Goal: Task Accomplishment & Management: Manage account settings

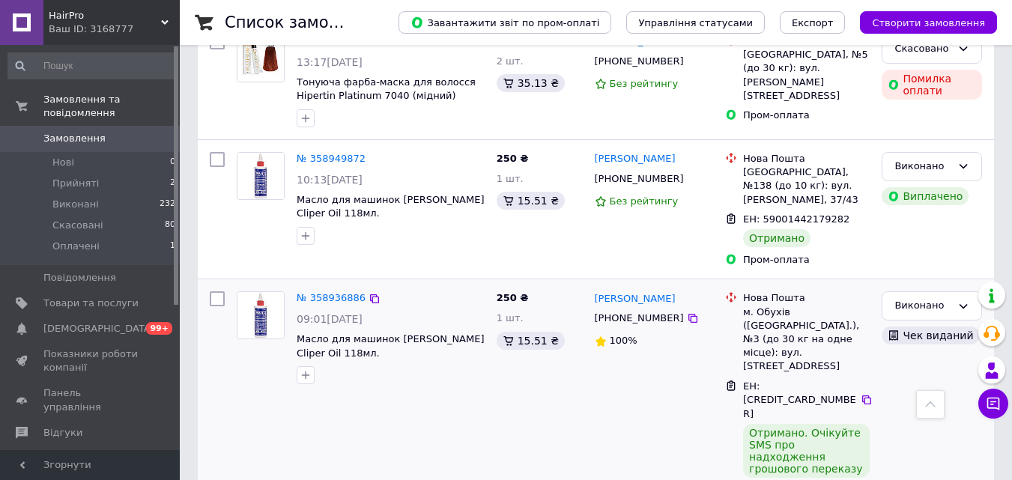
scroll to position [450, 0]
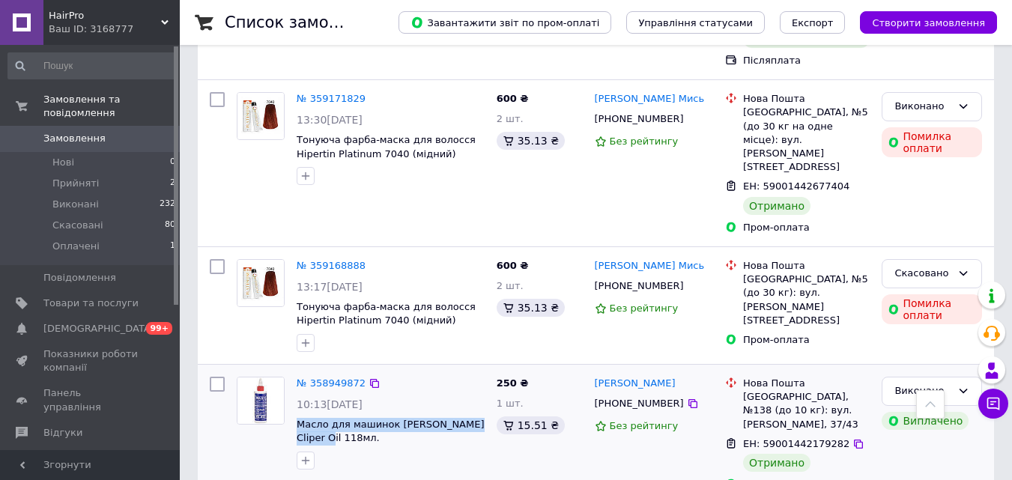
drag, startPoint x: 344, startPoint y: 369, endPoint x: 296, endPoint y: 363, distance: 48.4
click at [296, 371] on div "№ 358949872 10:13, 26.08.2025 Масло для машинок Wahl Cliper Oil 118мл." at bounding box center [391, 423] width 200 height 105
copy span "Масло для машинок [PERSON_NAME] Cliper Oil 118мл."
click at [265, 378] on img at bounding box center [261, 401] width 46 height 46
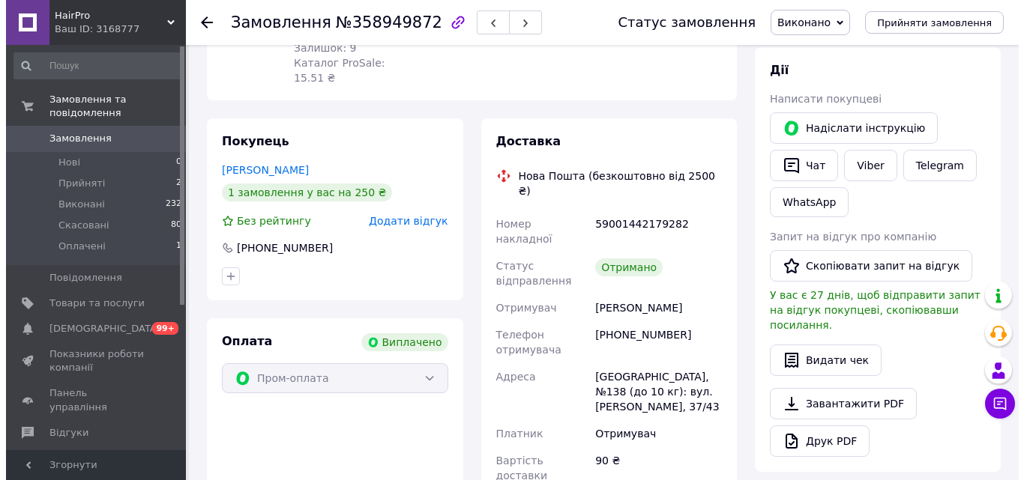
scroll to position [300, 0]
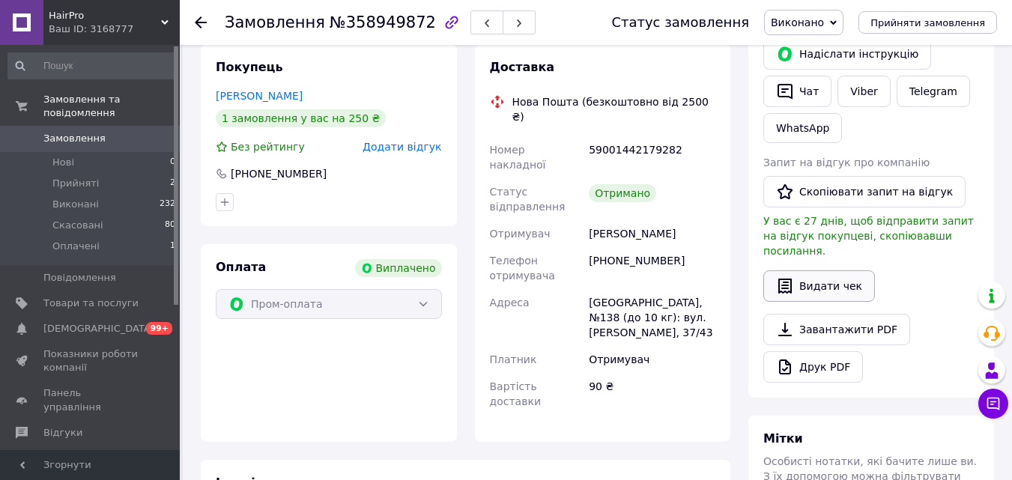
click at [828, 274] on button "Видати чек" at bounding box center [820, 286] width 112 height 31
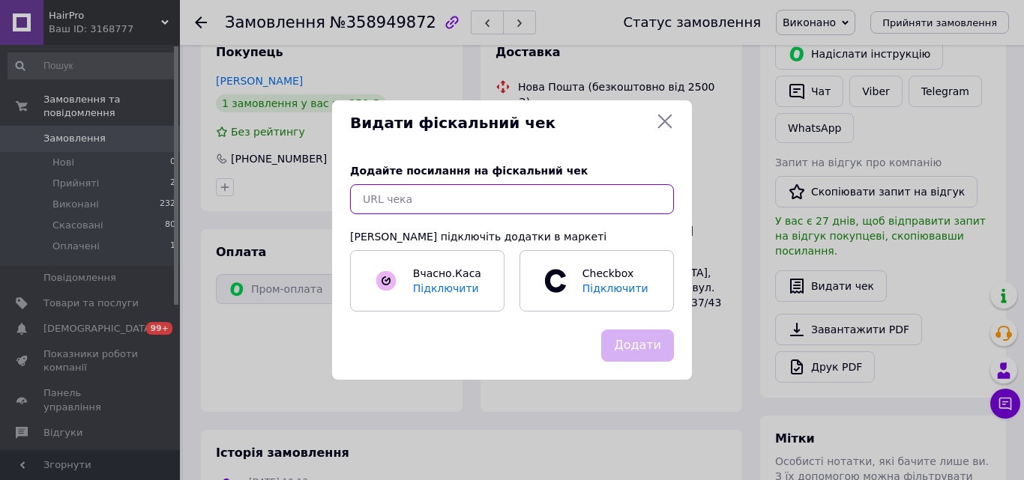
click at [402, 202] on input "text" at bounding box center [512, 199] width 324 height 30
paste input "https://check.cashalot.org.ua/receipt?id=5103704665&fn=4000817479"
type input "https://check.cashalot.org.ua/receipt?id=5103704665&fn=4000817479"
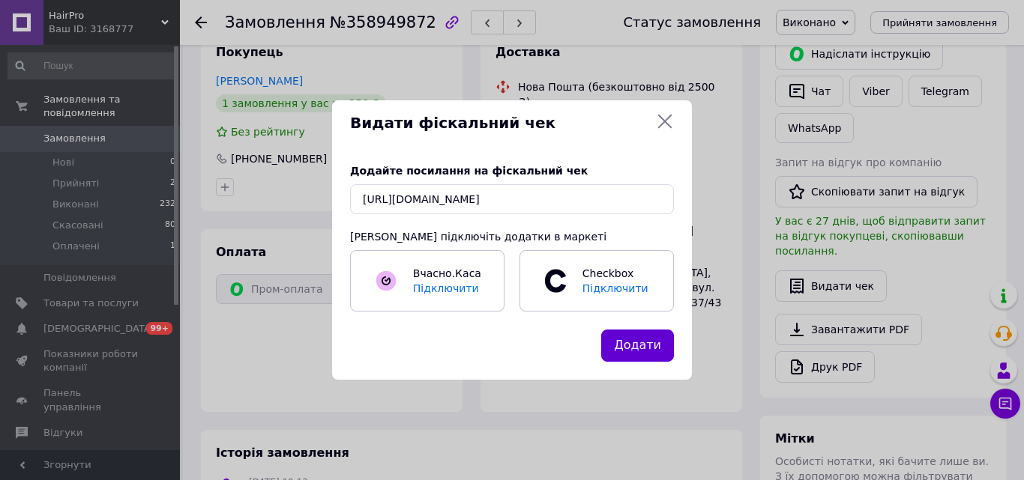
click at [638, 345] on button "Додати" at bounding box center [637, 346] width 73 height 32
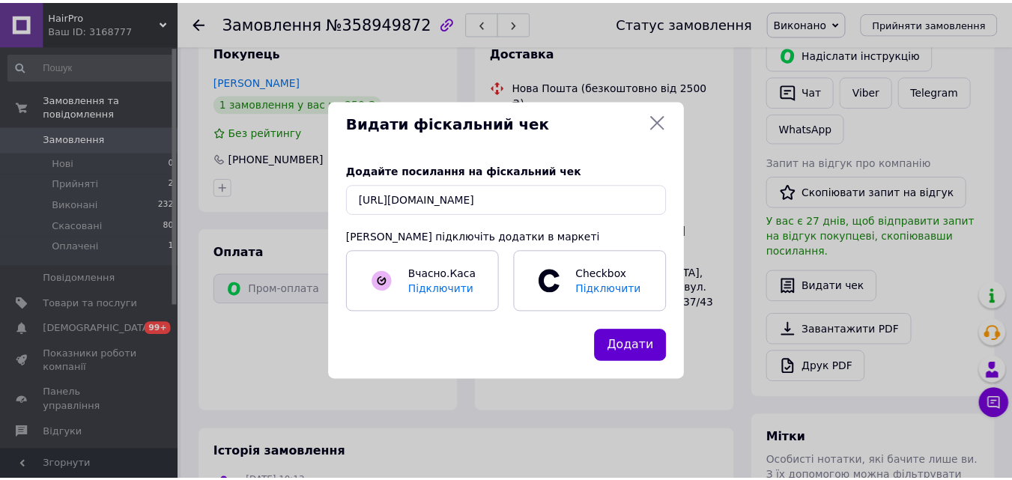
scroll to position [0, 0]
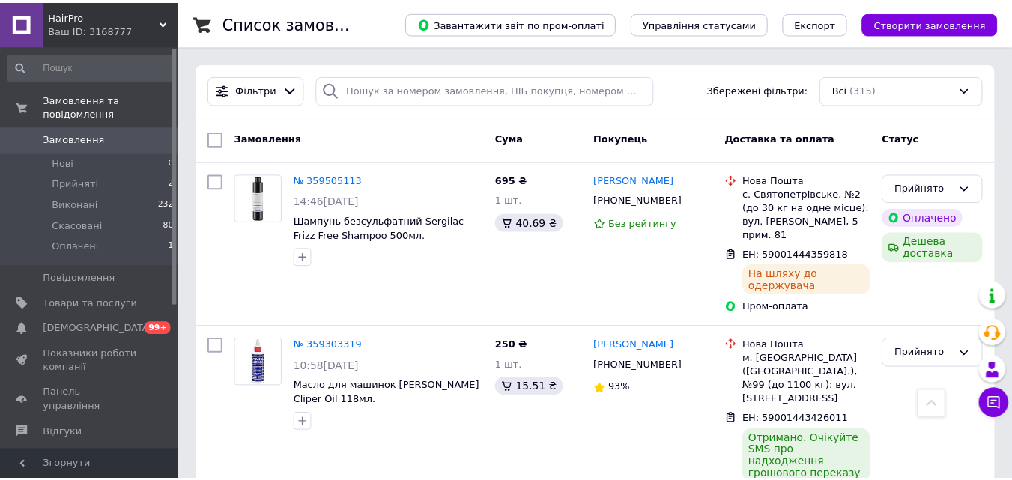
scroll to position [450, 0]
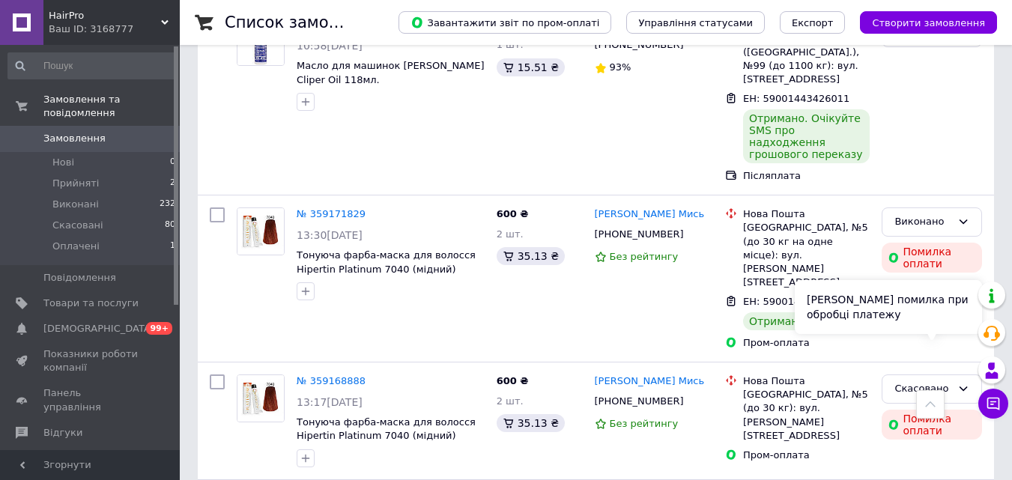
scroll to position [300, 0]
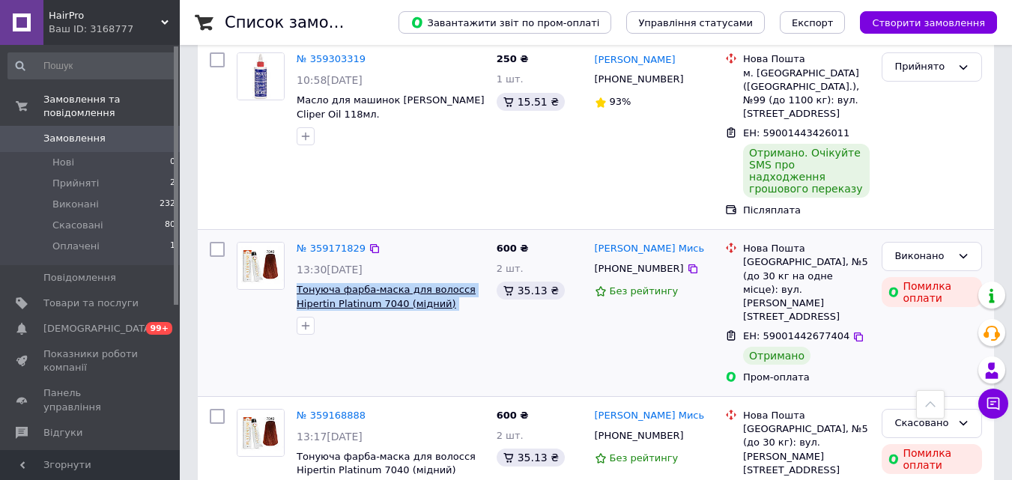
drag, startPoint x: 475, startPoint y: 270, endPoint x: 297, endPoint y: 249, distance: 179.6
click at [297, 283] on span "Тонуюча фарба-маска для волосся Hipertin Platinum 7040 (мідний) 100мл." at bounding box center [391, 297] width 188 height 28
copy span "Тонуюча фарба-маска для волосся Hipertin Platinum 7040 (мідний) 100мл."
click at [267, 243] on img at bounding box center [261, 266] width 46 height 46
